Goal: Information Seeking & Learning: Learn about a topic

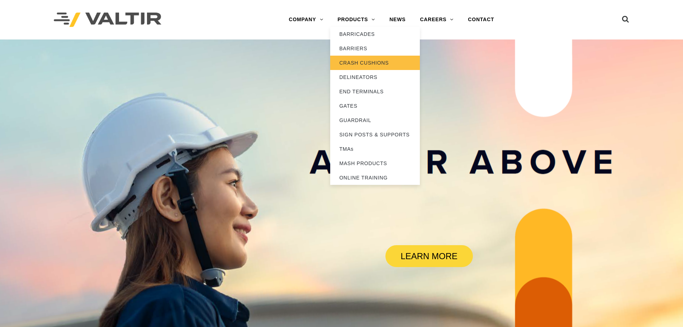
click at [356, 62] on link "CRASH CUSHIONS" at bounding box center [375, 63] width 90 height 14
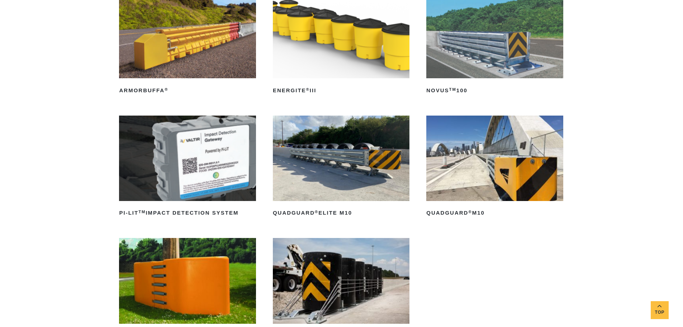
scroll to position [143, 0]
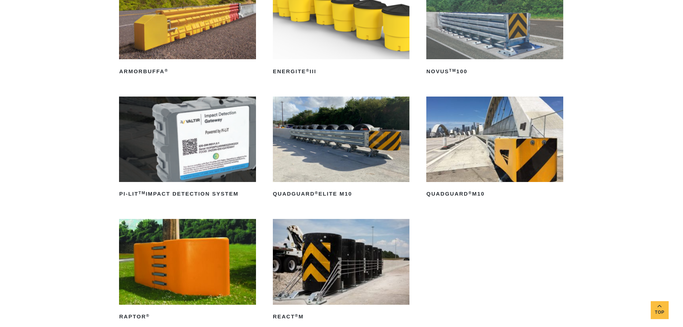
click at [471, 151] on img at bounding box center [494, 138] width 137 height 85
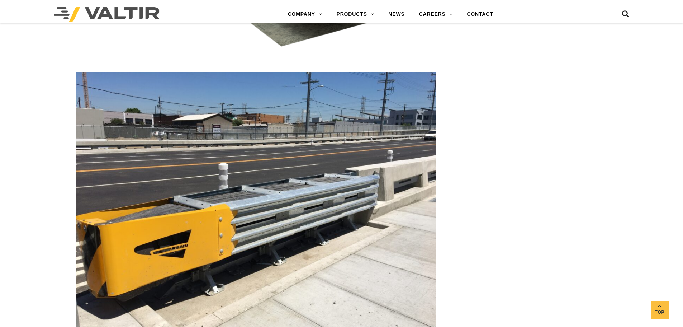
scroll to position [1578, 0]
